Goal: Subscribe to service/newsletter

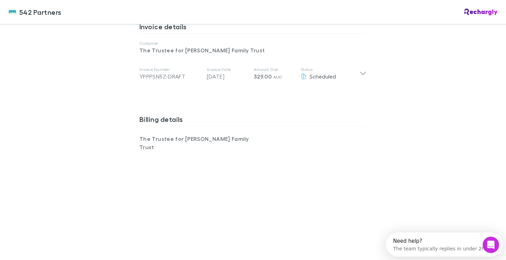
scroll to position [418, 0]
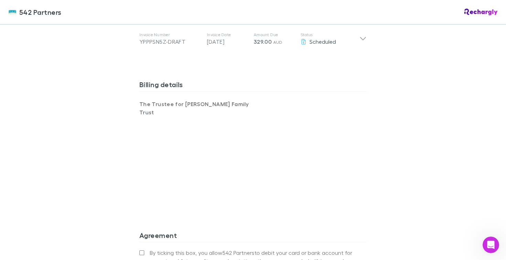
click at [103, 149] on div "542 Partners 542 Partners Software subscriptions agreement 542 Partners has par…" at bounding box center [253, 130] width 506 height 260
click at [67, 199] on div "542 Partners 542 Partners Software subscriptions agreement 542 Partners has par…" at bounding box center [253, 130] width 506 height 260
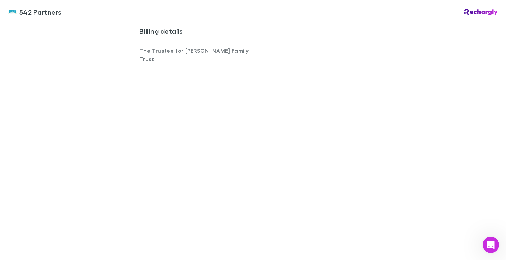
scroll to position [472, 0]
click at [125, 177] on div "542 Partners 542 Partners Software subscriptions agreement 542 Partners has par…" at bounding box center [253, 130] width 506 height 260
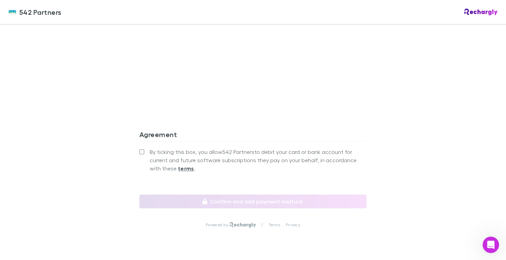
scroll to position [605, 0]
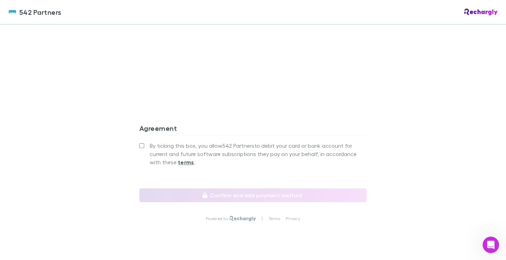
click at [140, 141] on label "By ticking this box, you allow 542 Partners to debit your card or bank account …" at bounding box center [252, 153] width 227 height 25
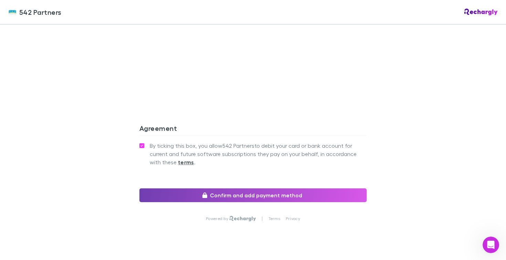
click at [260, 188] on button "Confirm and add payment method" at bounding box center [252, 195] width 227 height 14
